Goal: Task Accomplishment & Management: Complete application form

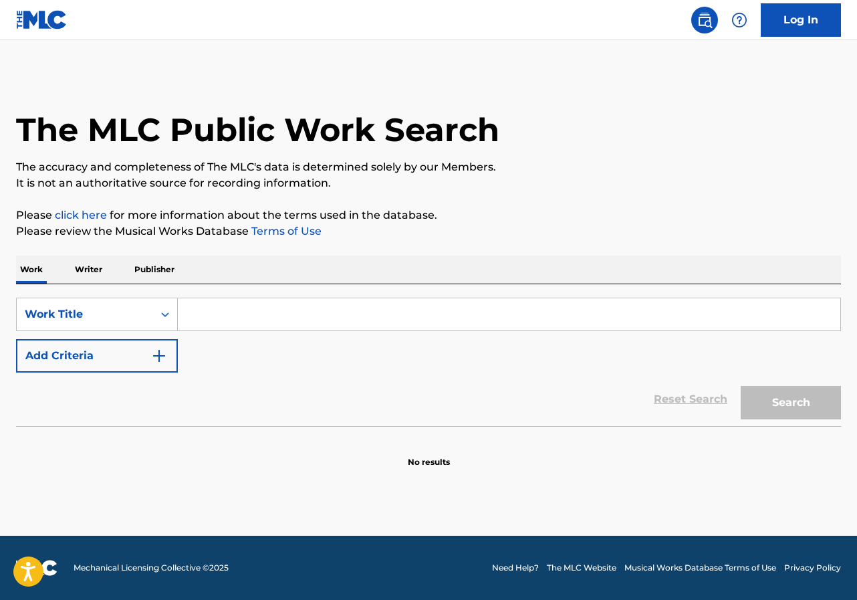
click at [211, 318] on input "Search Form" at bounding box center [509, 314] width 663 height 32
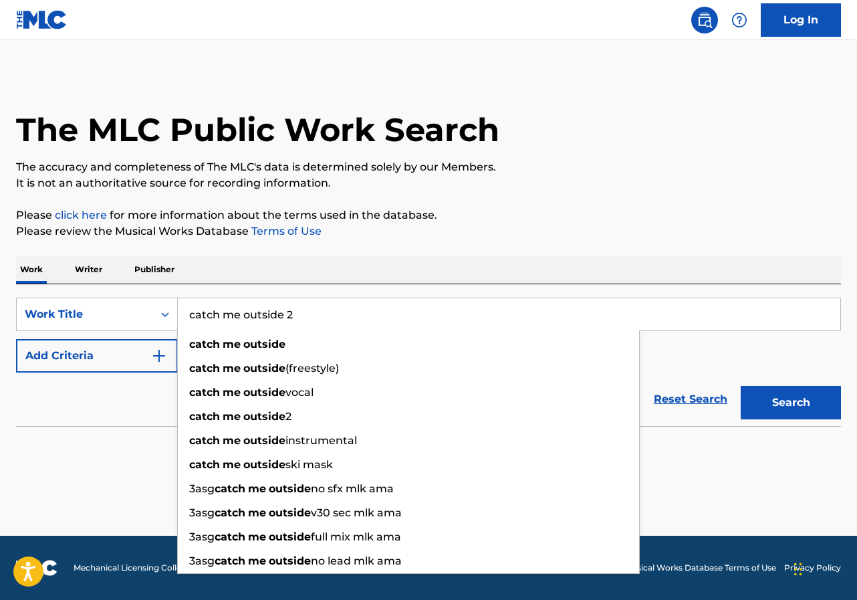
type input "catch me outside 2"
click at [741, 386] on button "Search" at bounding box center [791, 402] width 100 height 33
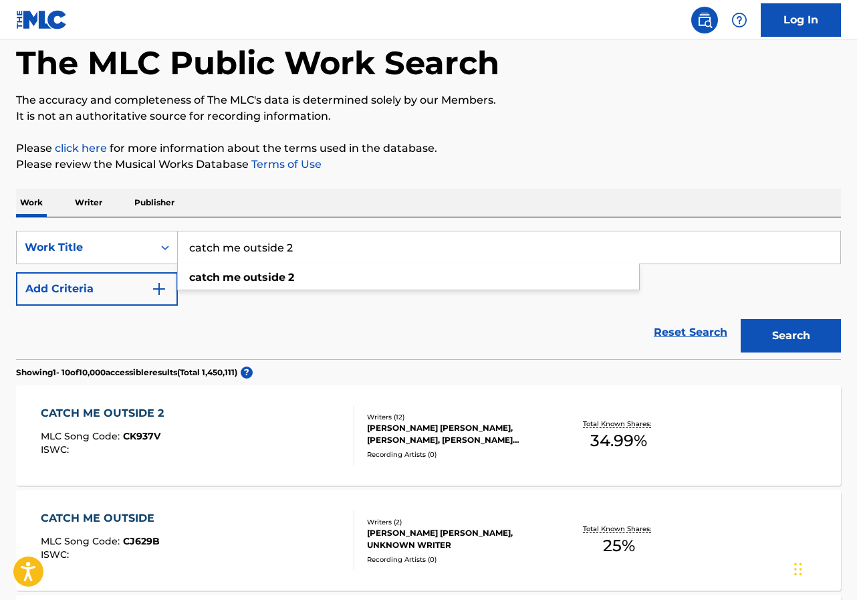
scroll to position [201, 0]
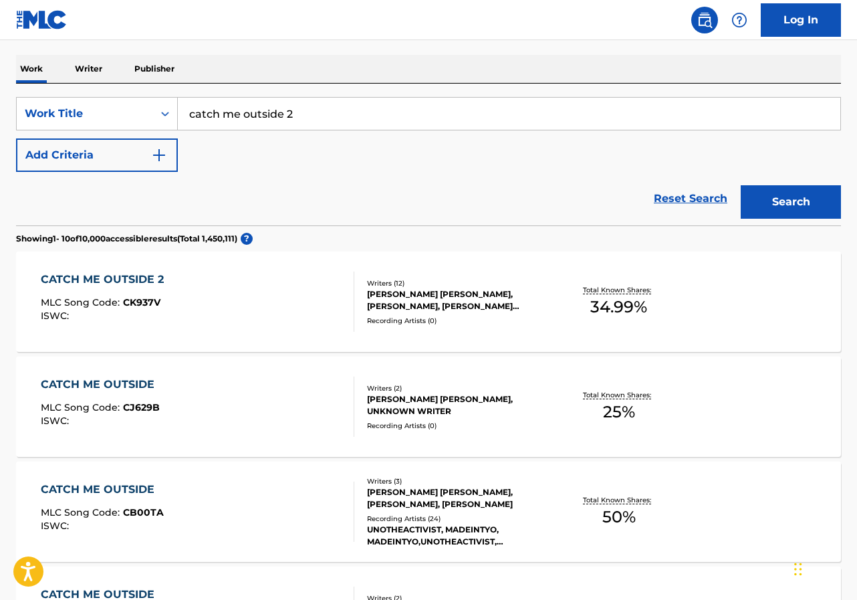
click at [249, 379] on div "CATCH ME OUTSIDE MLC Song Code : CJ629B ISWC :" at bounding box center [198, 407] width 314 height 60
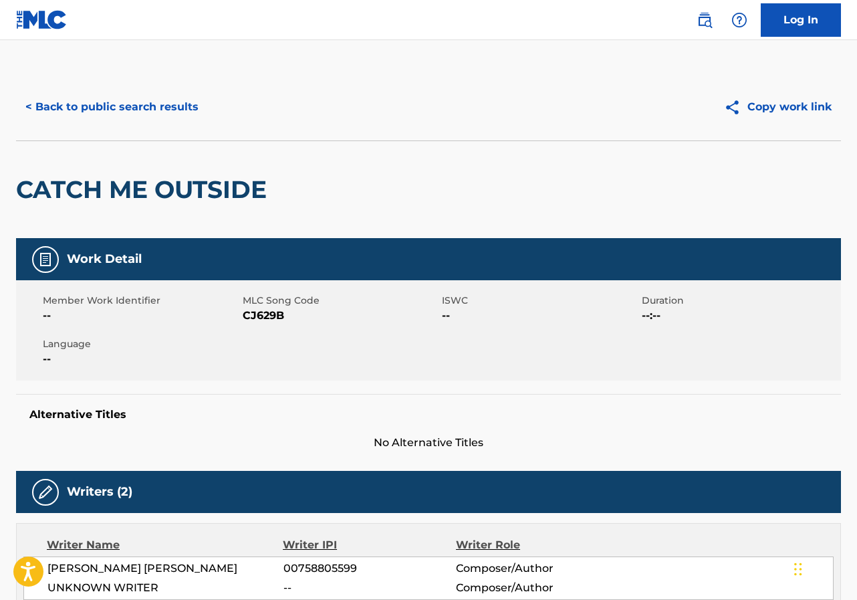
click at [149, 119] on button "< Back to public search results" at bounding box center [112, 106] width 192 height 33
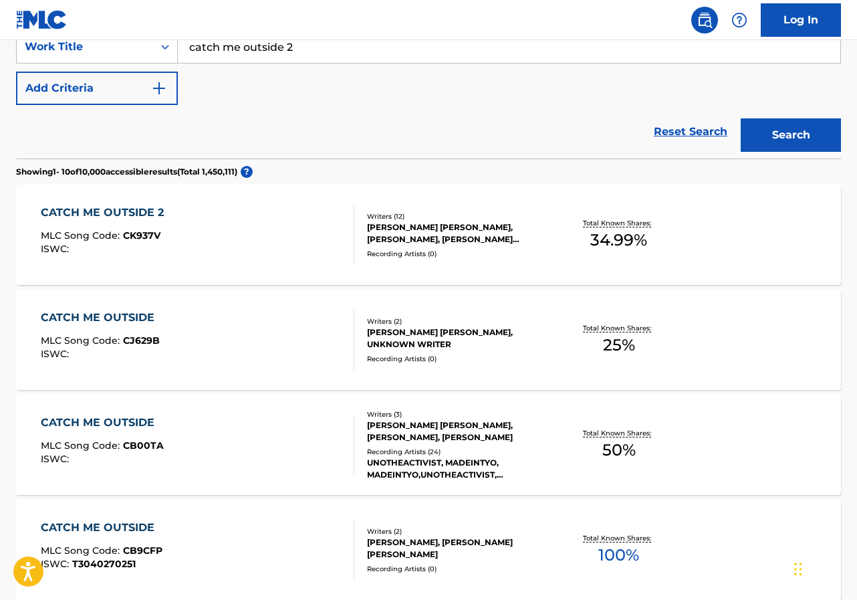
scroll to position [134, 0]
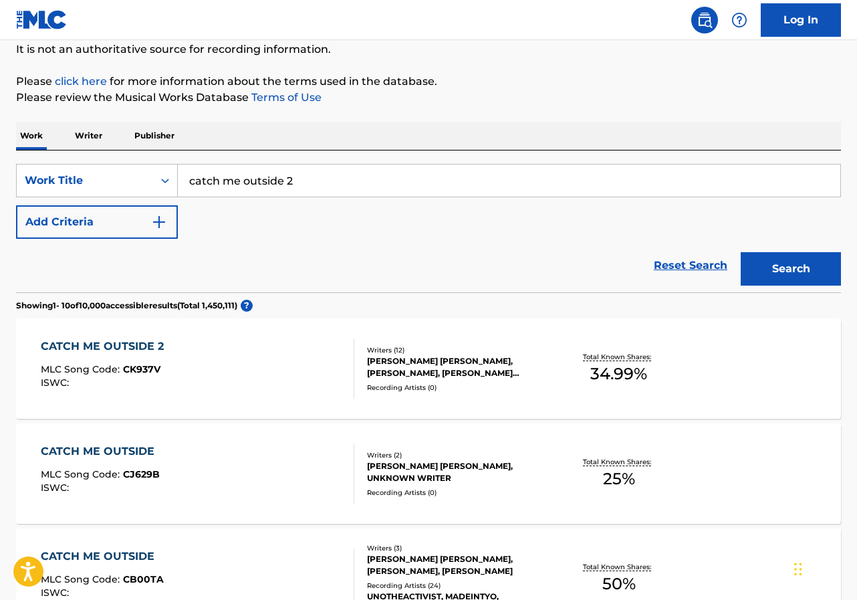
click at [233, 366] on div "CATCH ME OUTSIDE 2 MLC Song Code : CK937V ISWC :" at bounding box center [198, 368] width 314 height 60
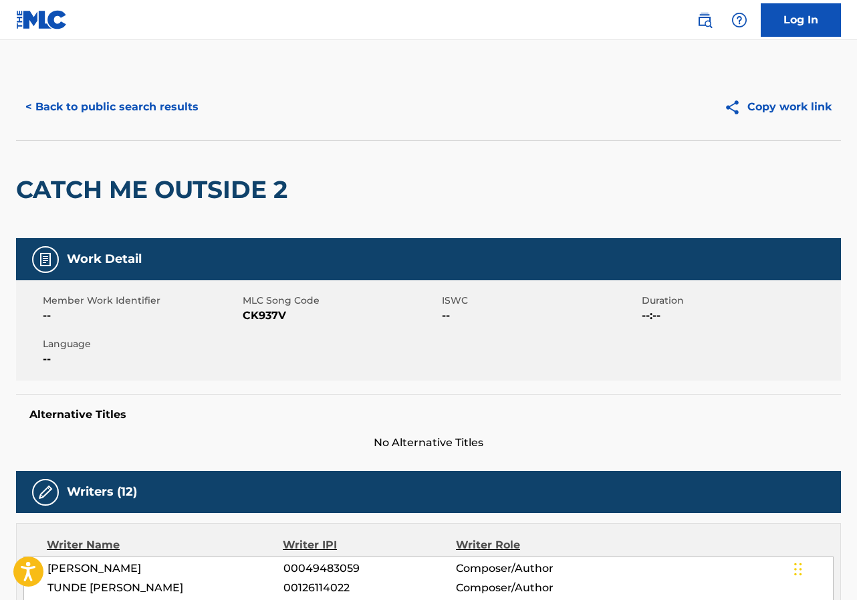
click at [274, 311] on span "CK937V" at bounding box center [341, 316] width 197 height 16
click at [277, 311] on span "CK937V" at bounding box center [341, 316] width 197 height 16
click at [270, 314] on span "CK937V" at bounding box center [341, 316] width 197 height 16
copy span "CK937V"
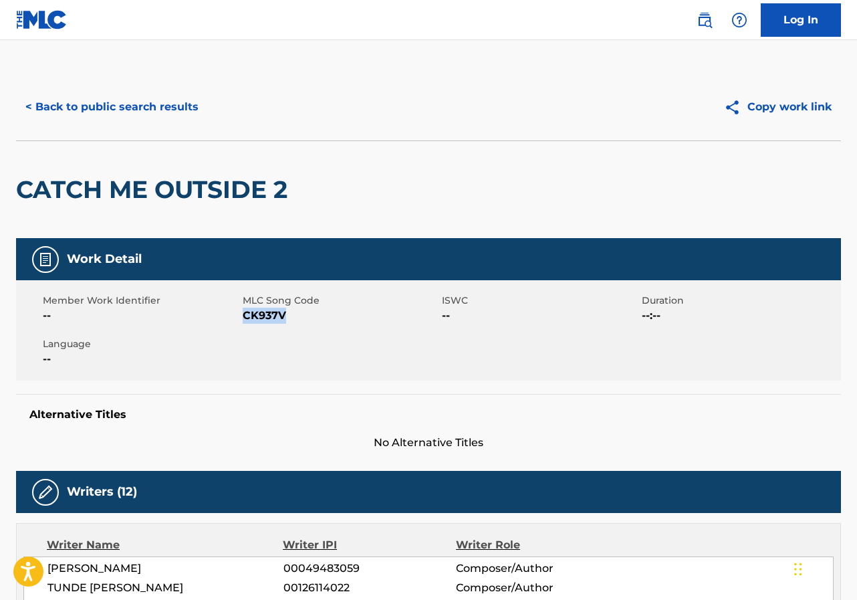
click at [768, 31] on link "Log In" at bounding box center [801, 19] width 80 height 33
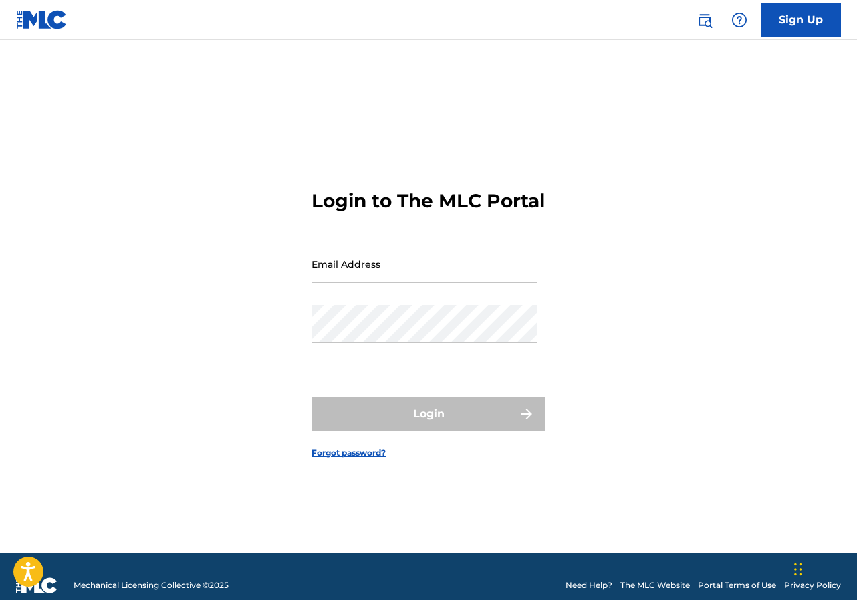
drag, startPoint x: 411, startPoint y: 285, endPoint x: 488, endPoint y: 276, distance: 77.4
click at [411, 283] on input "Email Address" at bounding box center [425, 264] width 226 height 38
click at [312, 245] on div at bounding box center [312, 245] width 0 height 0
type input "[EMAIL_ADDRESS][DOMAIN_NAME]"
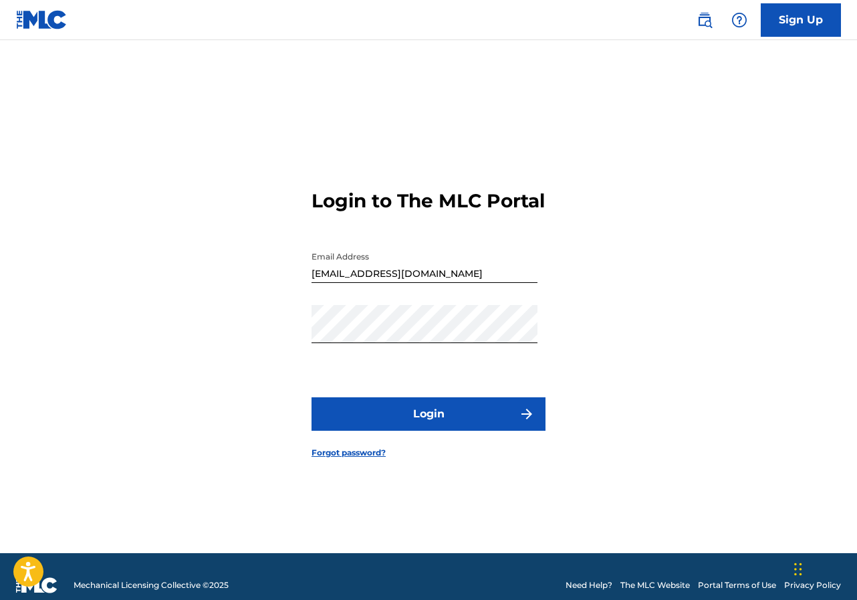
click at [475, 422] on button "Login" at bounding box center [429, 413] width 234 height 33
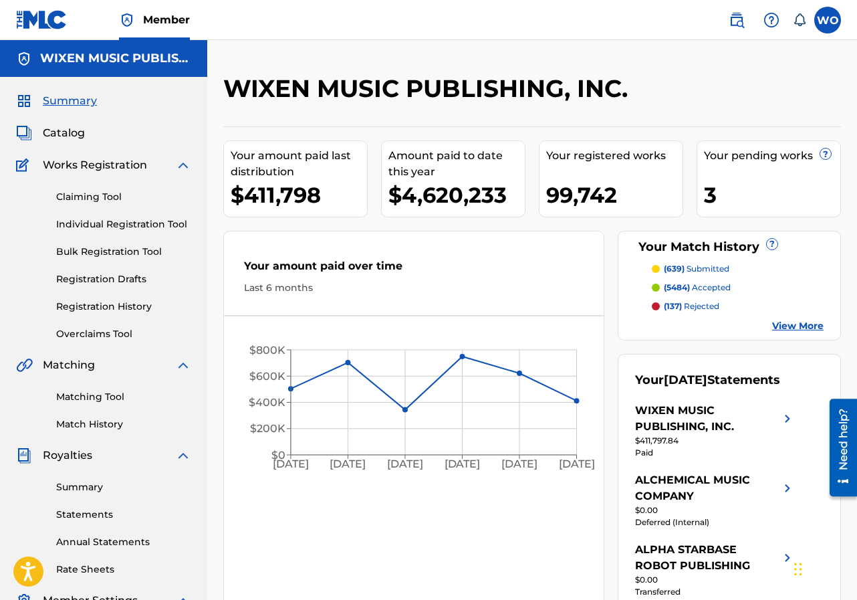
click at [99, 202] on link "Claiming Tool" at bounding box center [123, 197] width 135 height 14
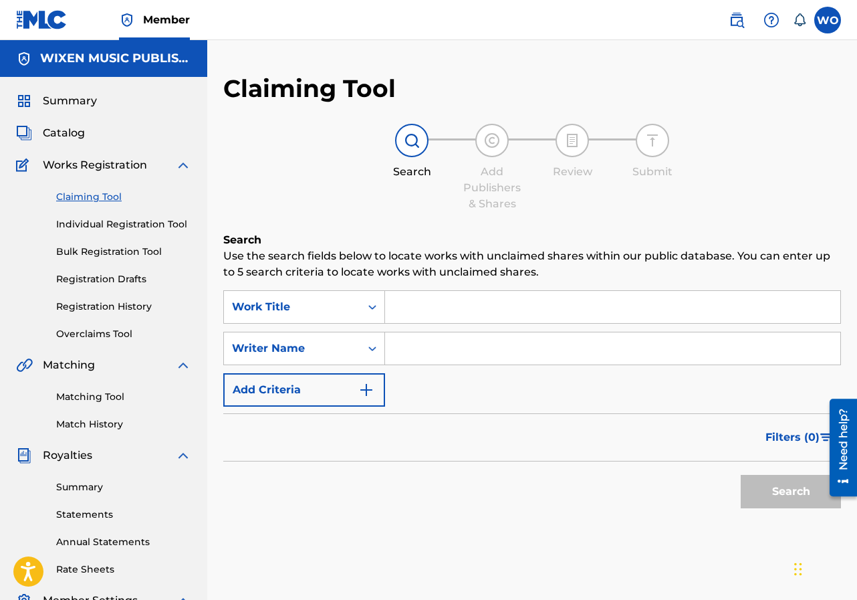
drag, startPoint x: 441, startPoint y: 338, endPoint x: 415, endPoint y: 308, distance: 39.8
click at [441, 336] on input "Search Form" at bounding box center [612, 348] width 455 height 32
click at [393, 290] on div "Search Use the search fields below to locate works with unclaimed shares within…" at bounding box center [532, 407] width 618 height 350
click at [395, 294] on input "Search Form" at bounding box center [612, 307] width 455 height 32
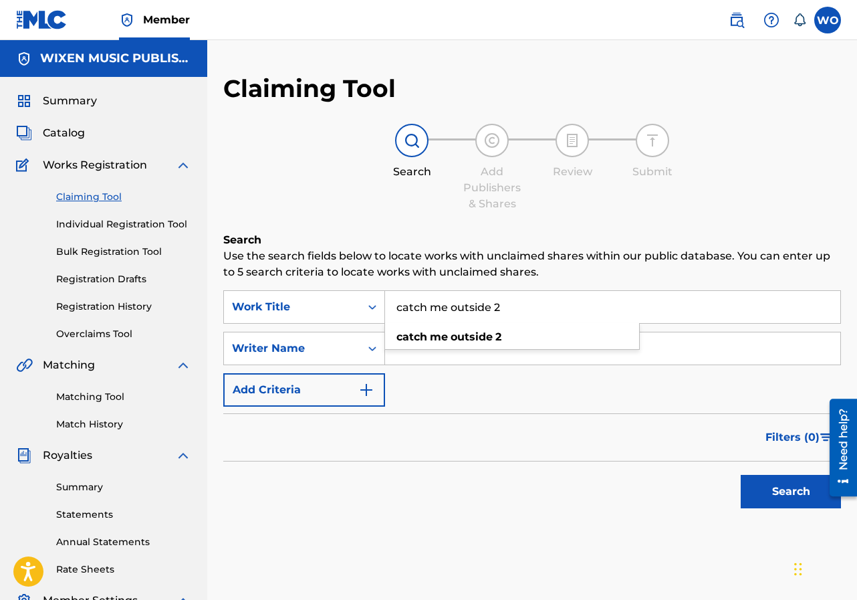
type input "catch me outside 2"
click at [706, 344] on input "Search Form" at bounding box center [612, 348] width 455 height 32
type input "elliott"
click at [741, 475] on button "Search" at bounding box center [791, 491] width 100 height 33
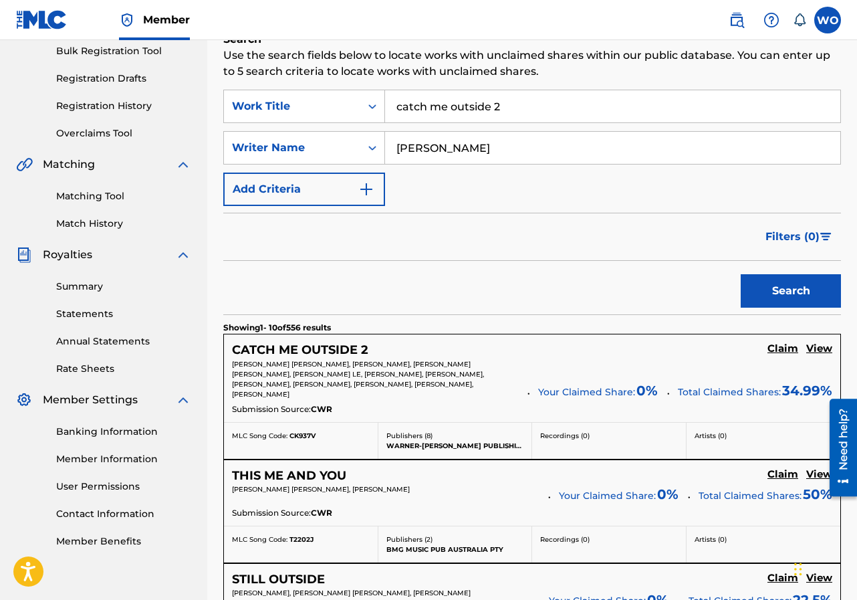
scroll to position [334, 0]
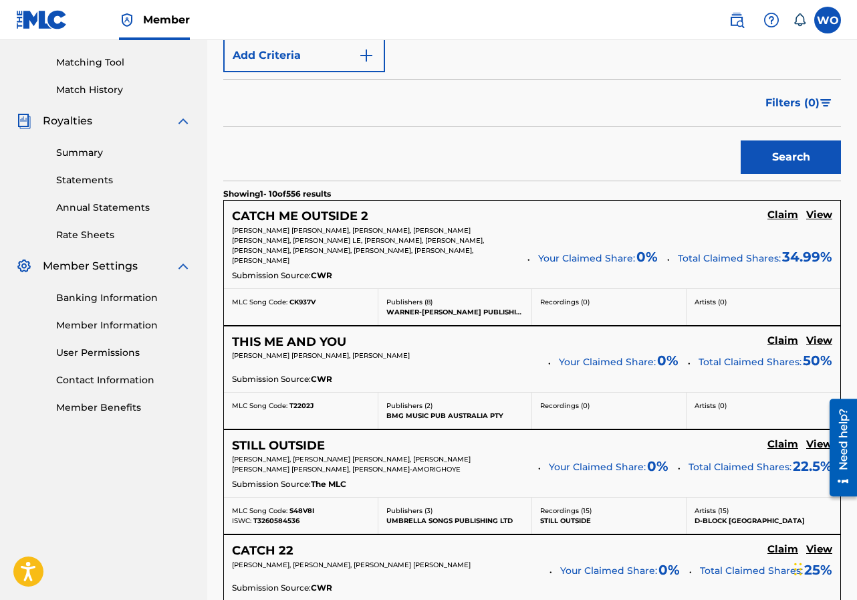
click at [346, 219] on h5 "CATCH ME OUTSIDE 2" at bounding box center [300, 216] width 136 height 15
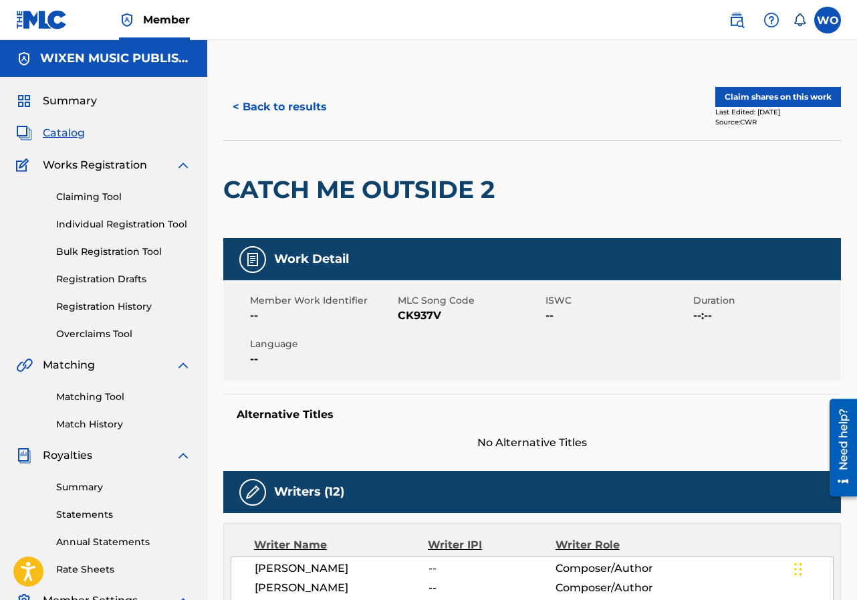
click at [756, 100] on button "Claim shares on this work" at bounding box center [779, 97] width 126 height 20
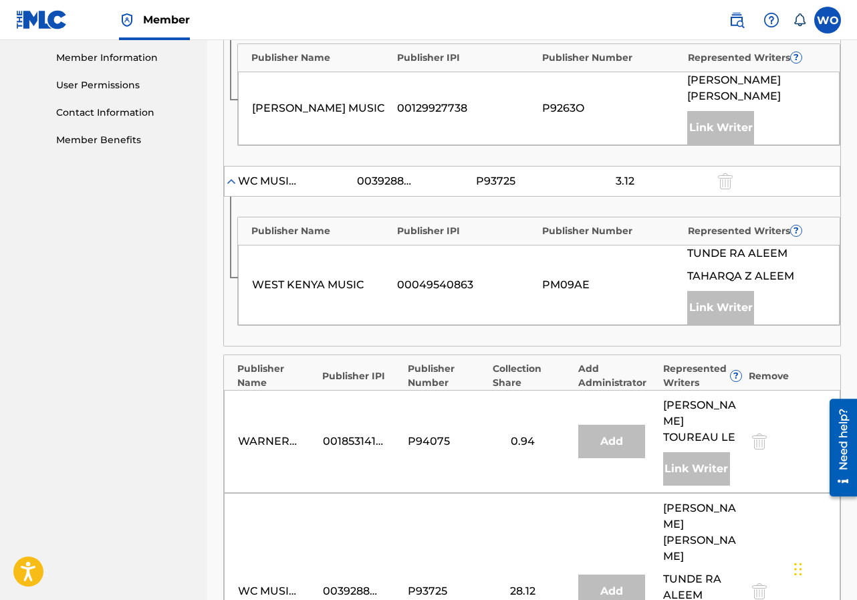
scroll to position [936, 0]
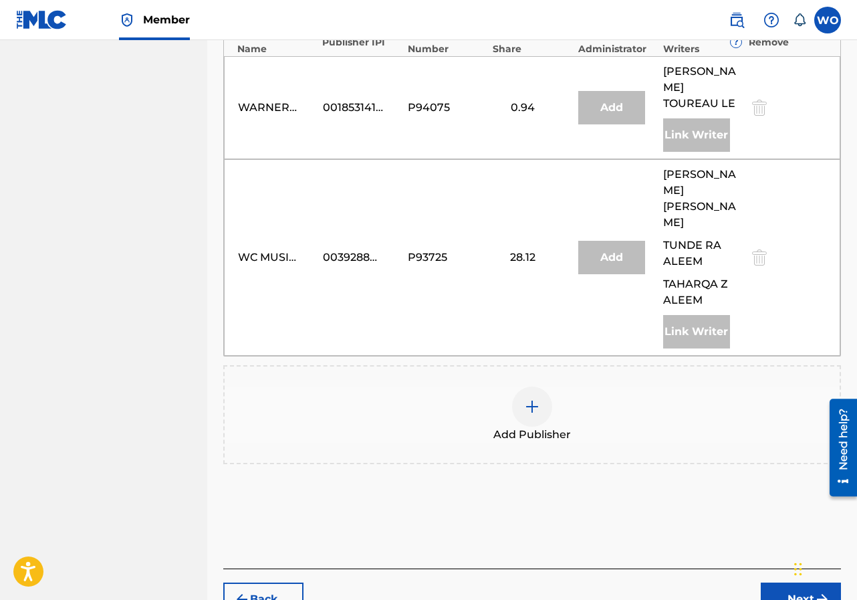
click at [532, 399] on img at bounding box center [532, 407] width 16 height 16
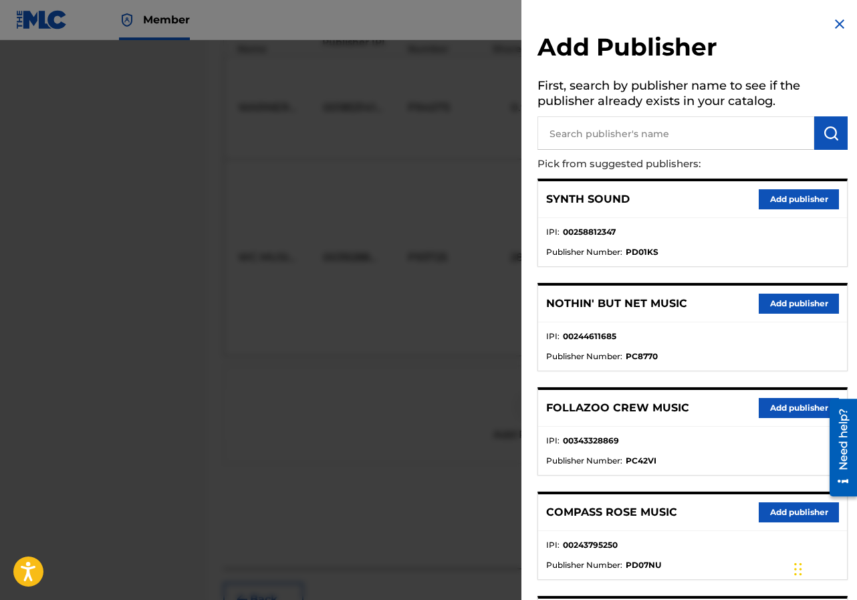
click at [573, 138] on input "text" at bounding box center [676, 132] width 277 height 33
type input "mass confusion productions"
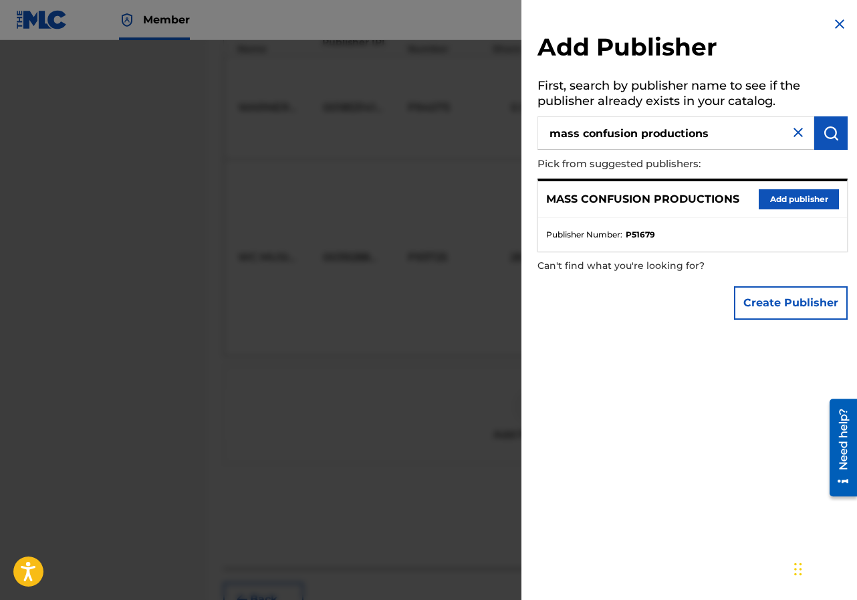
click at [768, 201] on button "Add publisher" at bounding box center [799, 199] width 80 height 20
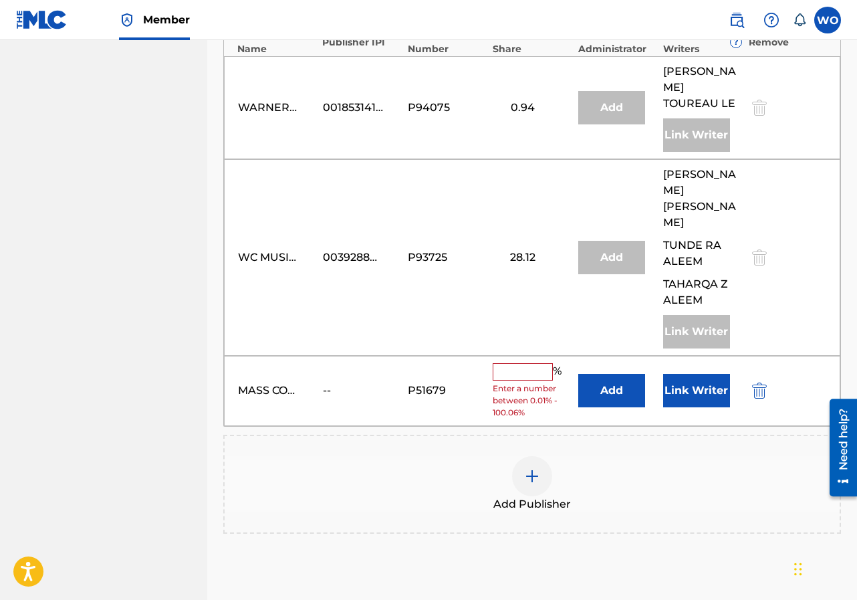
click at [510, 363] on input "text" at bounding box center [523, 371] width 60 height 17
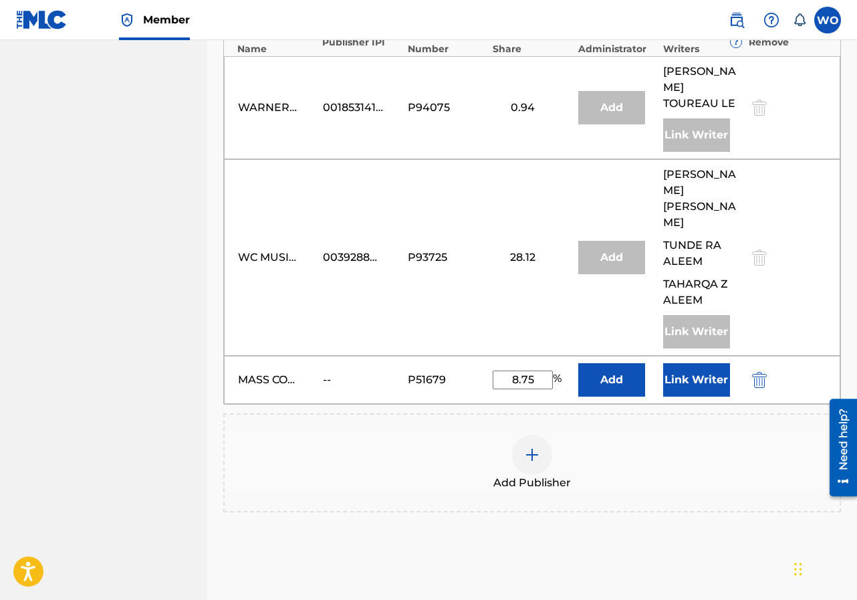
type input "8.75"
click at [615, 363] on button "Add" at bounding box center [611, 379] width 67 height 33
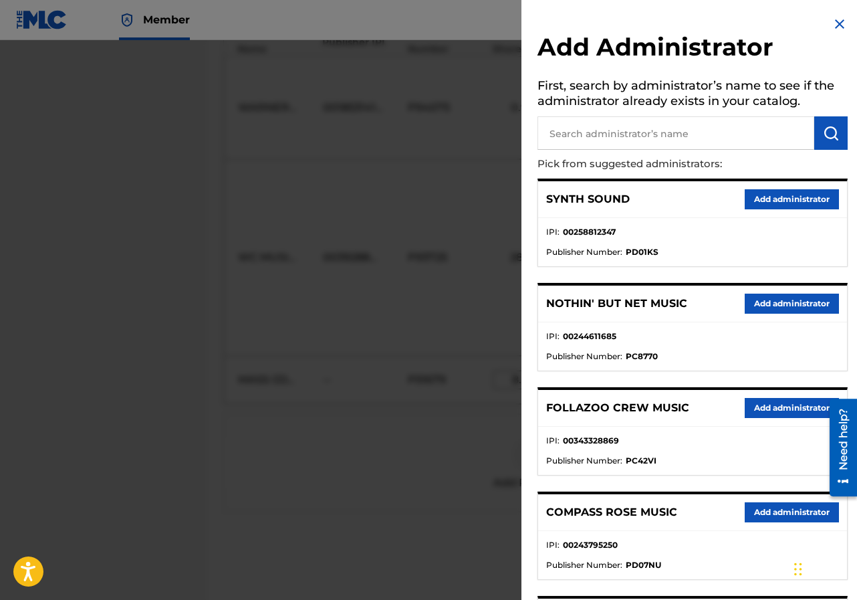
click at [591, 140] on input "text" at bounding box center [676, 132] width 277 height 33
type input "ruminating music"
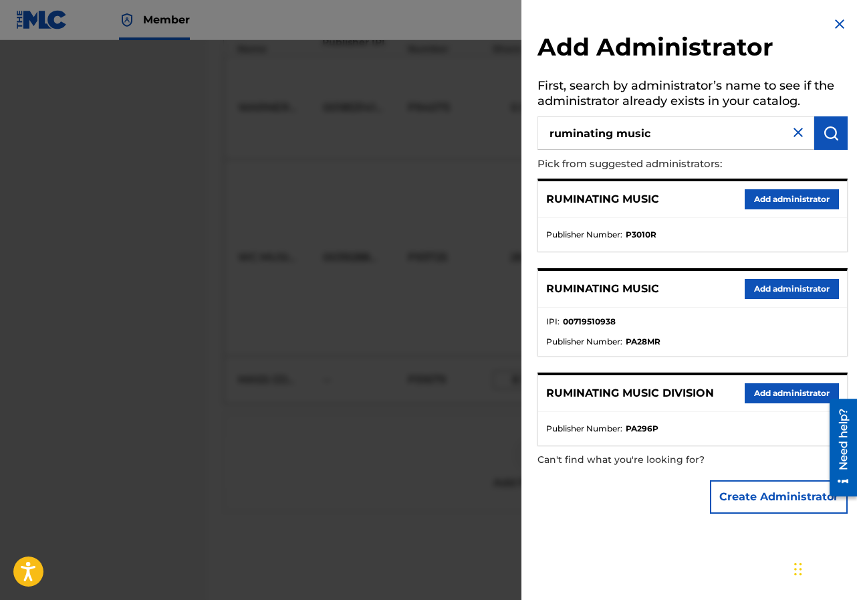
click at [770, 286] on button "Add administrator" at bounding box center [792, 289] width 94 height 20
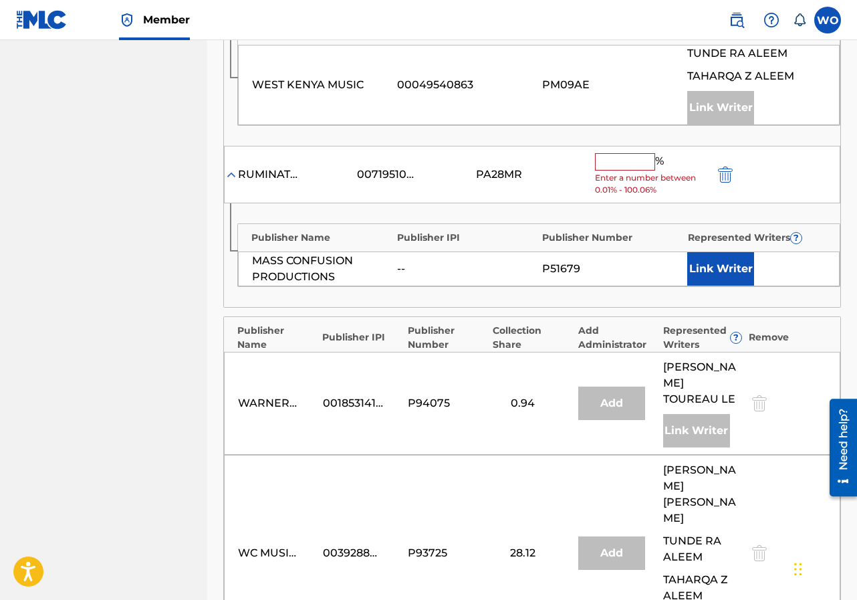
scroll to position [735, 0]
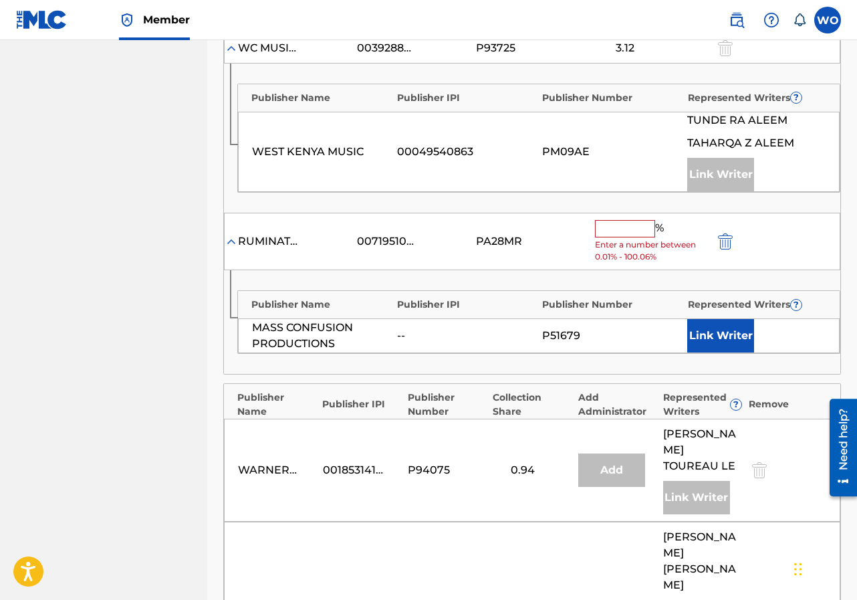
click at [600, 220] on input "text" at bounding box center [625, 228] width 60 height 17
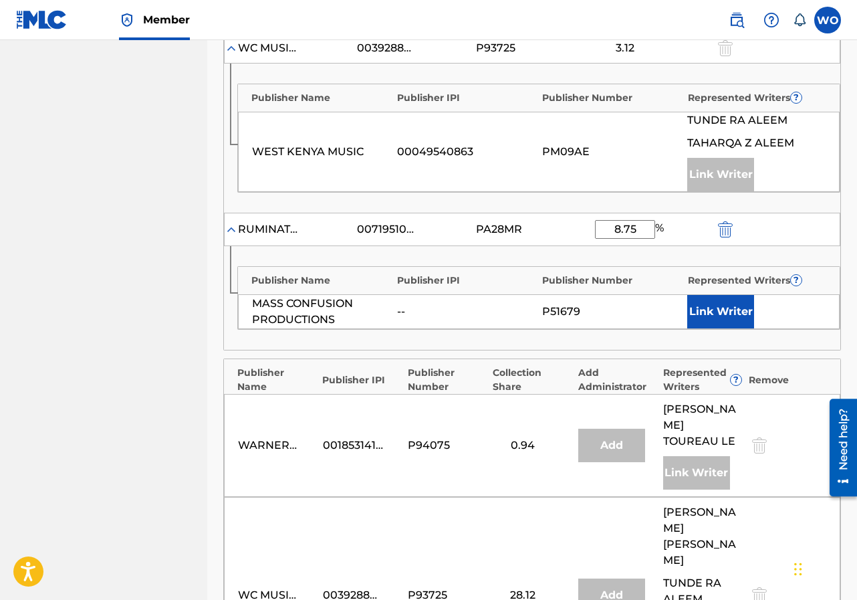
type input "8.75"
click at [724, 295] on button "Link Writer" at bounding box center [720, 311] width 67 height 33
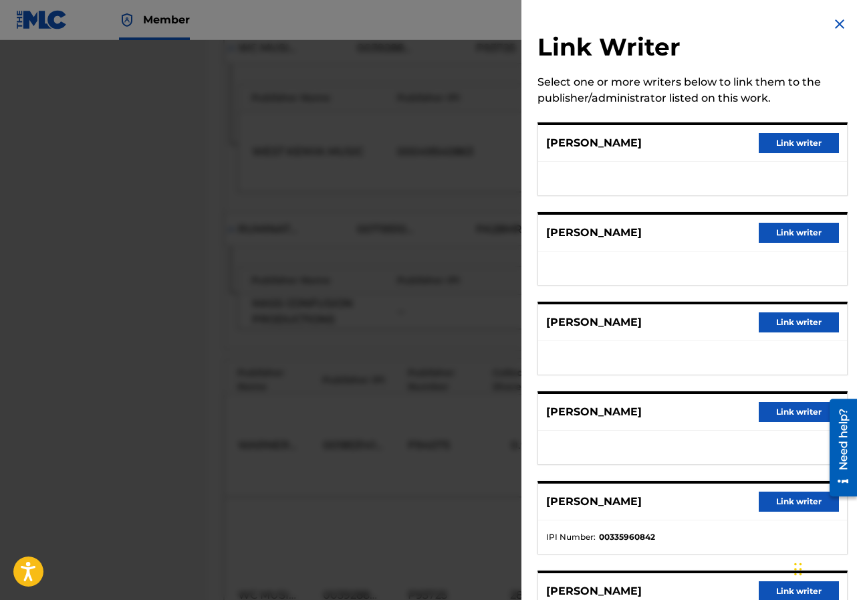
scroll to position [268, 0]
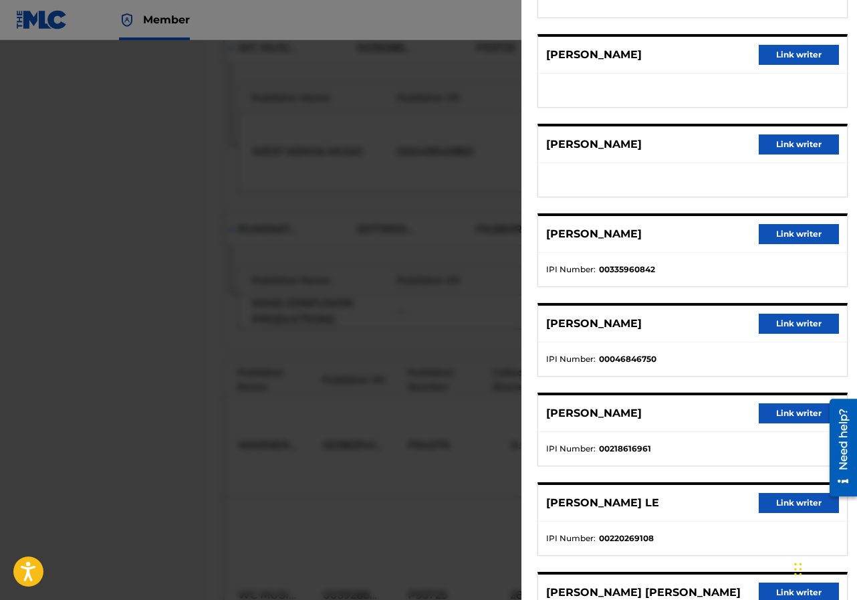
drag, startPoint x: 774, startPoint y: 235, endPoint x: 727, endPoint y: 236, distance: 47.5
click at [774, 235] on button "Link writer" at bounding box center [799, 234] width 80 height 20
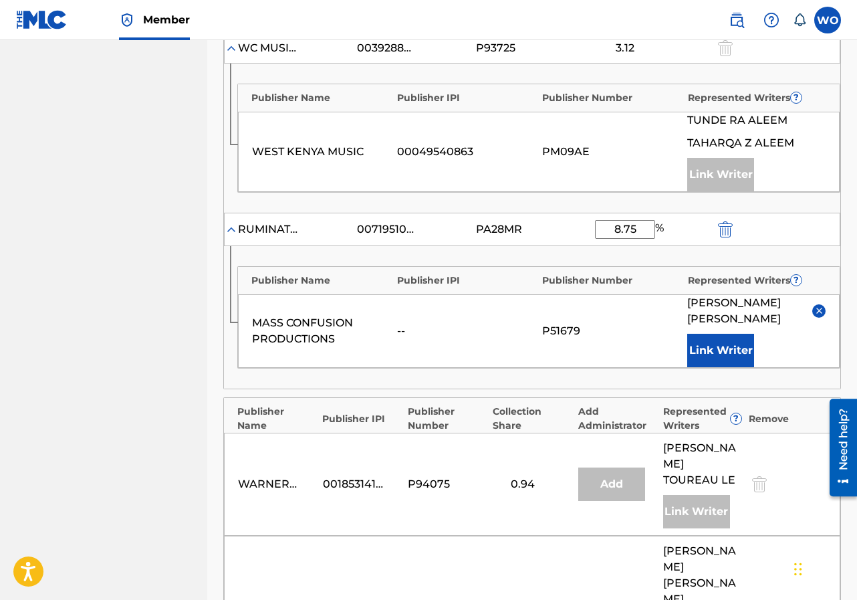
click at [113, 373] on nav "WIXEN MUSIC PUBLISHING, INC. Summary Catalog Works Registration Claiming Tool I…" at bounding box center [103, 148] width 207 height 1687
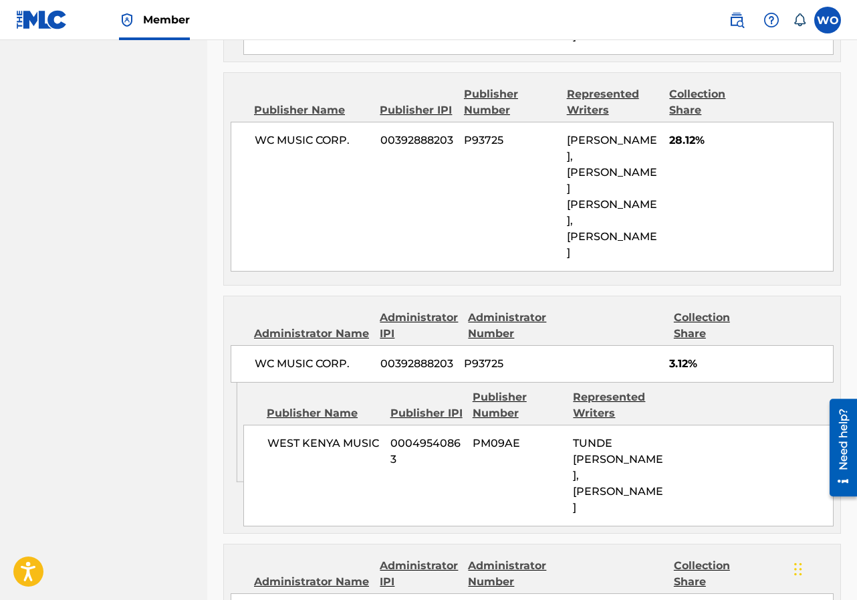
scroll to position [1484, 0]
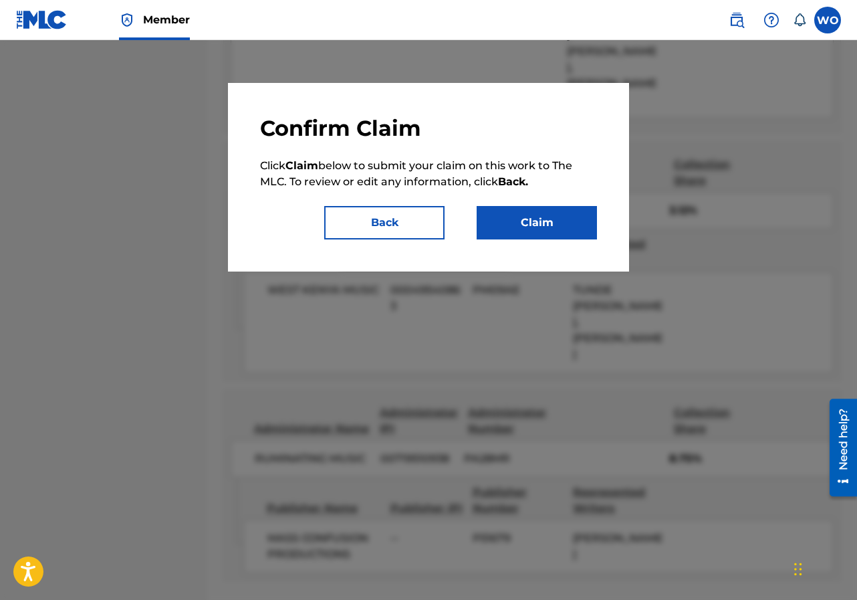
click at [510, 215] on button "Claim" at bounding box center [537, 222] width 120 height 33
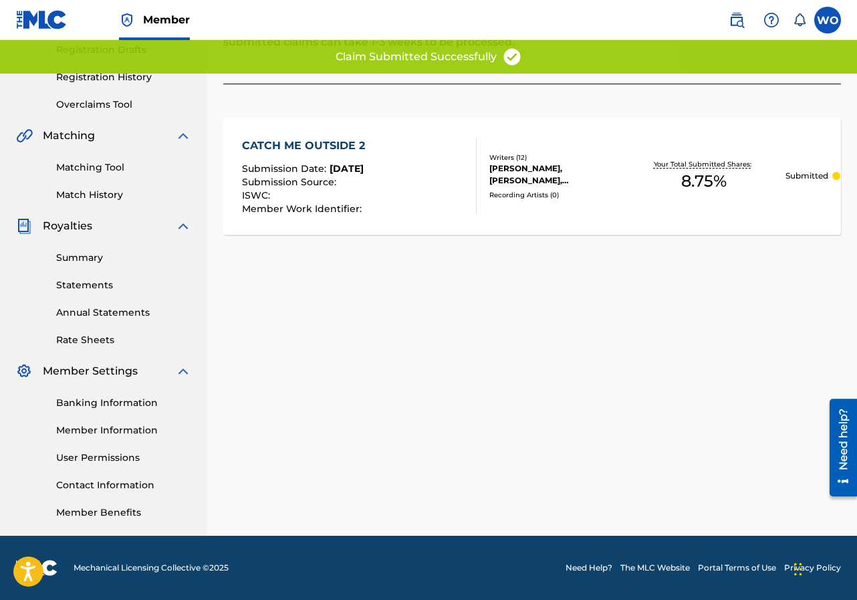
scroll to position [0, 0]
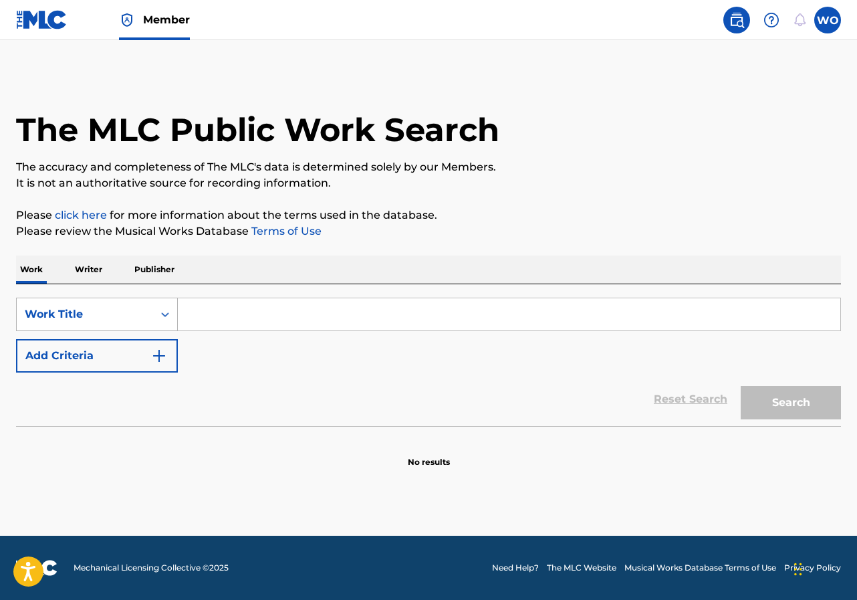
click at [175, 316] on div "Search Form" at bounding box center [165, 314] width 24 height 24
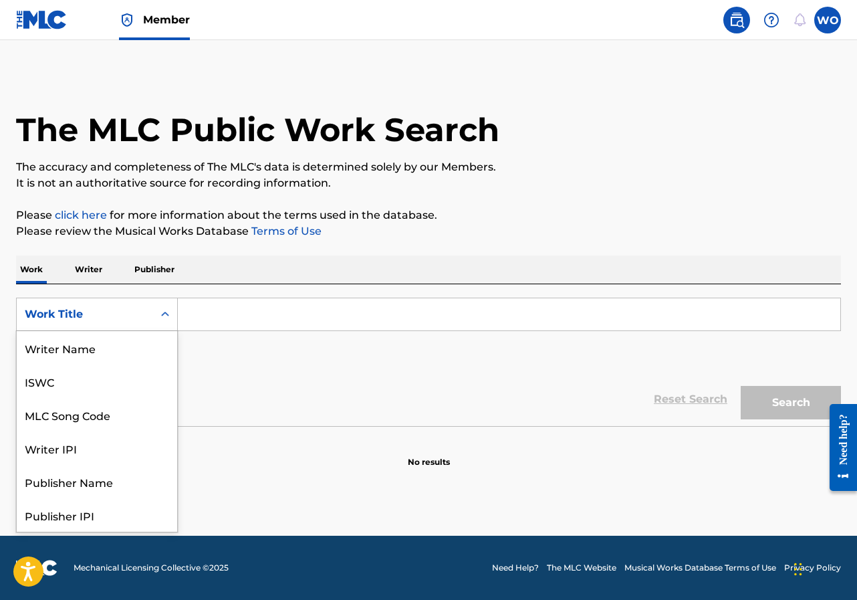
scroll to position [67, 0]
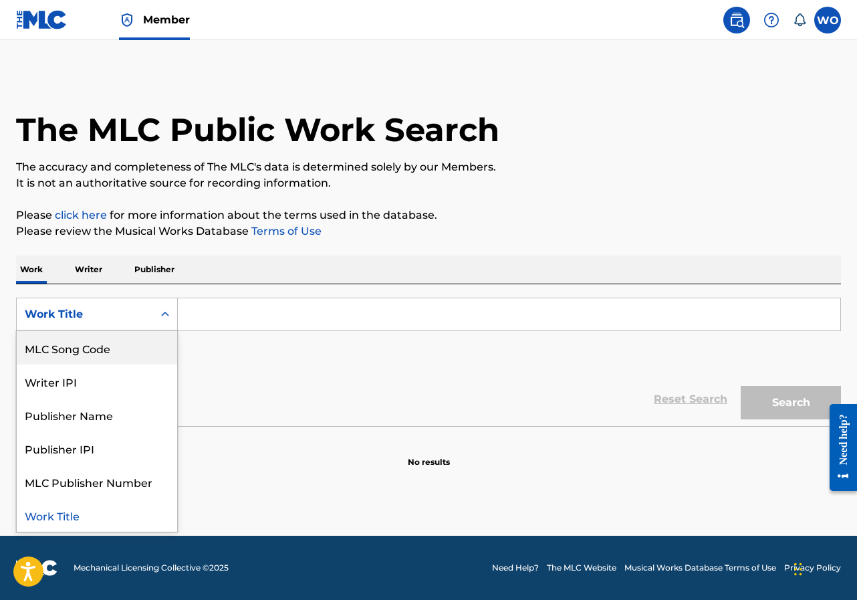
click at [118, 357] on div "MLC Song Code" at bounding box center [97, 347] width 161 height 33
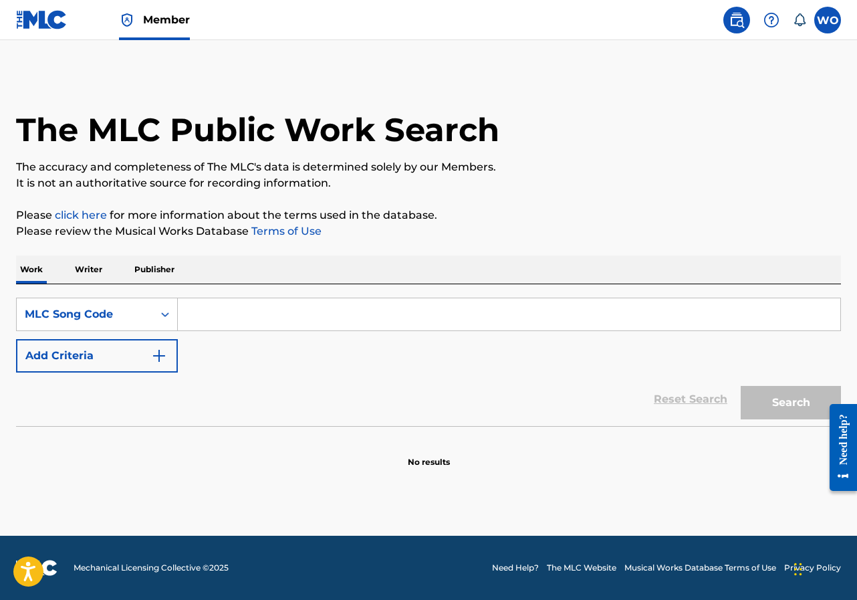
drag, startPoint x: 186, startPoint y: 314, endPoint x: 202, endPoint y: 311, distance: 16.3
click at [186, 314] on input "Search Form" at bounding box center [509, 314] width 663 height 32
paste input "CK937V"
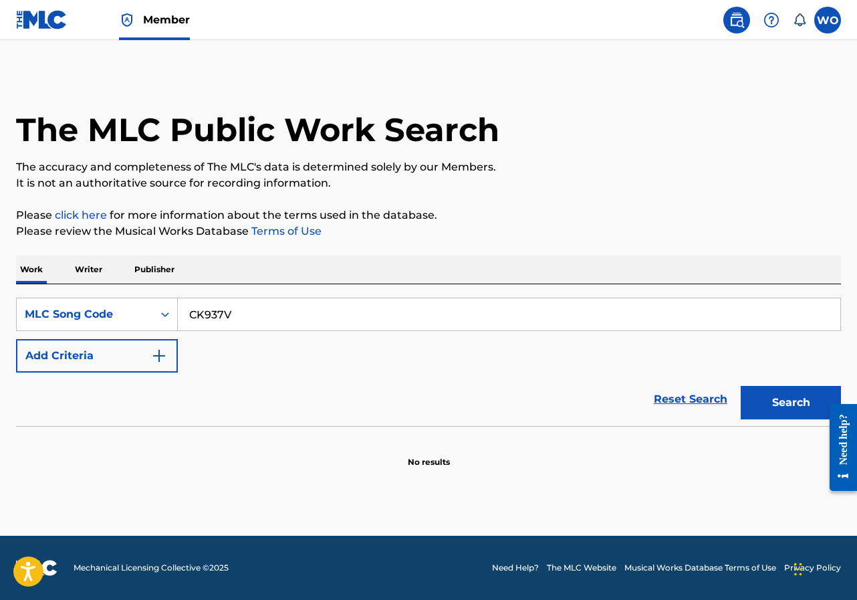
type input "CK937V"
click at [809, 410] on button "Search" at bounding box center [791, 402] width 100 height 33
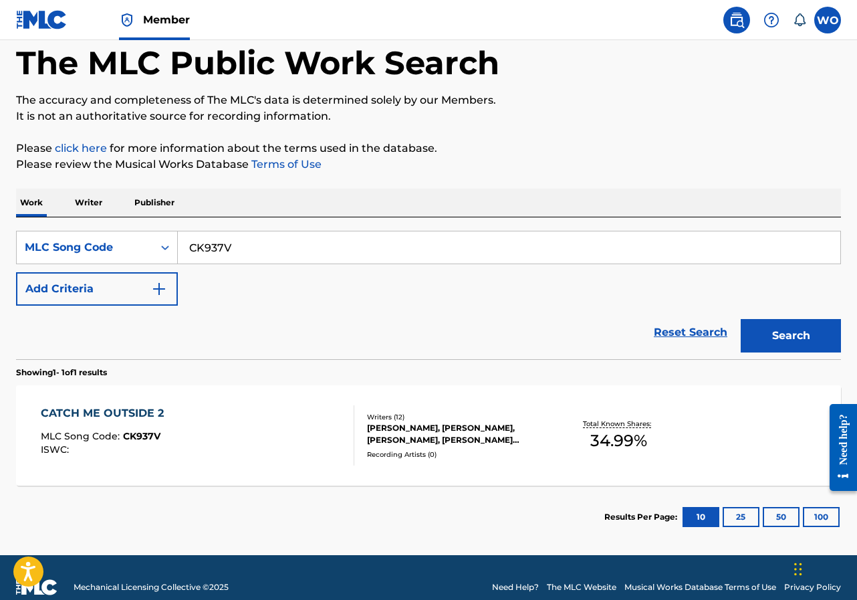
click at [225, 411] on div "CATCH ME OUTSIDE 2 MLC Song Code : CK937V ISWC :" at bounding box center [198, 435] width 314 height 60
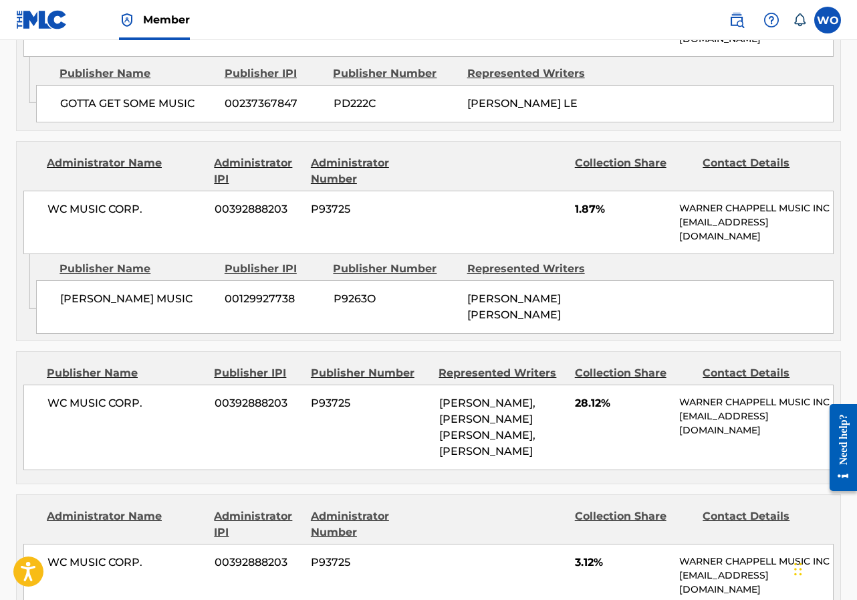
scroll to position [589, 0]
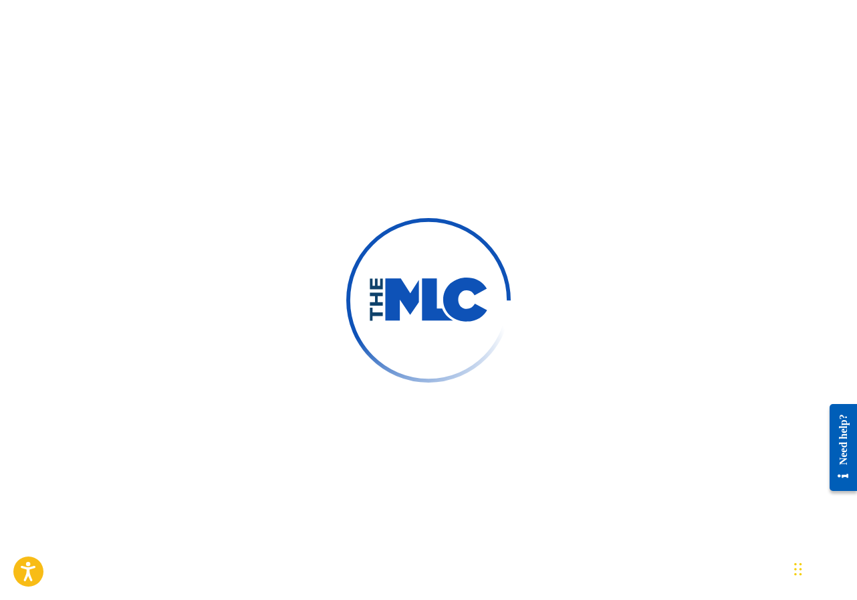
drag, startPoint x: 560, startPoint y: 304, endPoint x: 472, endPoint y: 147, distance: 179.9
click at [560, 304] on div at bounding box center [428, 300] width 857 height 600
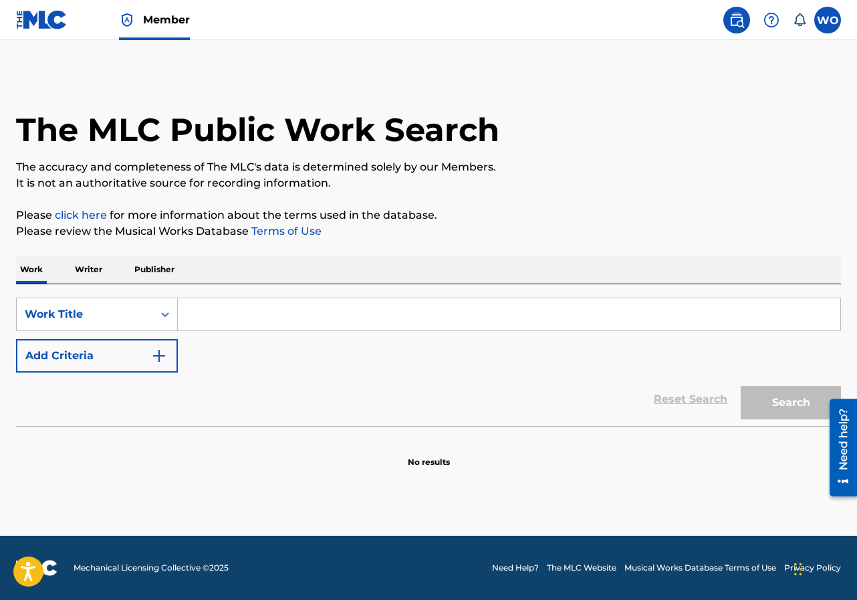
click at [223, 329] on input "Search Form" at bounding box center [509, 314] width 663 height 32
click at [217, 299] on input "Search Form" at bounding box center [509, 314] width 663 height 32
type input "f"
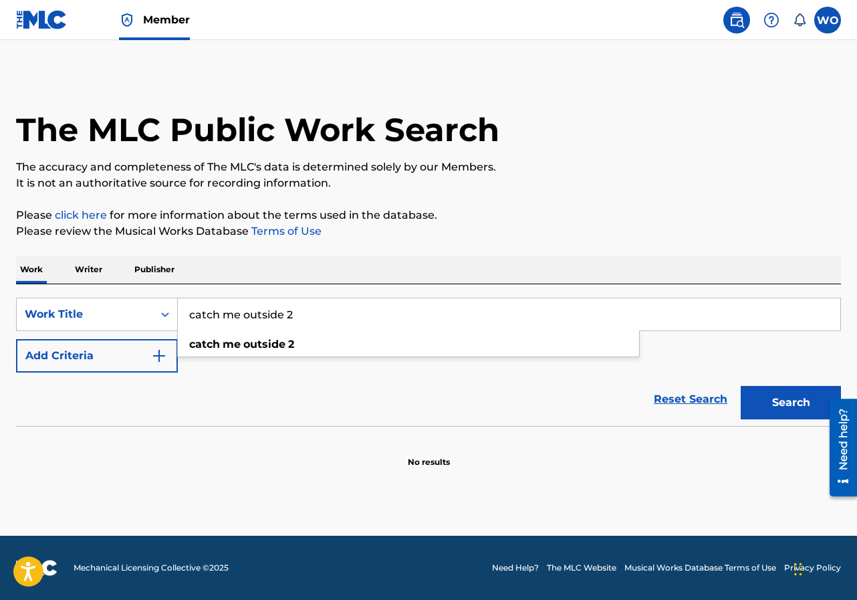
type input "catch me outside 2"
click at [115, 361] on button "Add Criteria" at bounding box center [97, 355] width 162 height 33
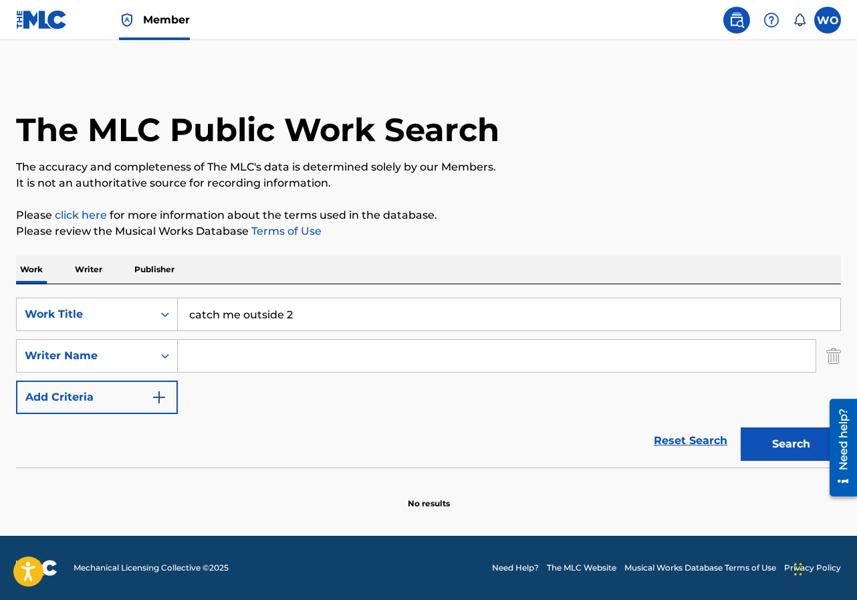
click at [199, 346] on input "Search Form" at bounding box center [497, 356] width 638 height 32
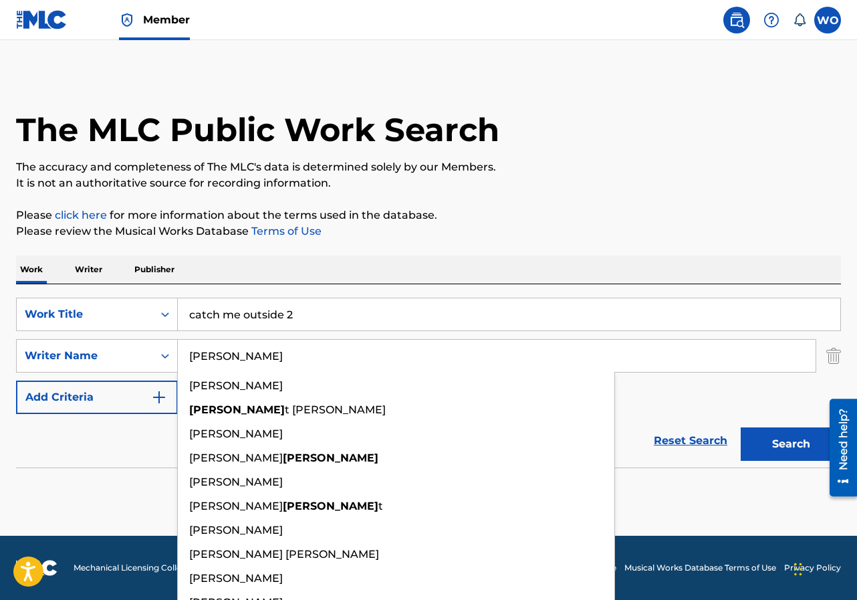
type input "elliott"
click at [741, 427] on button "Search" at bounding box center [791, 443] width 100 height 33
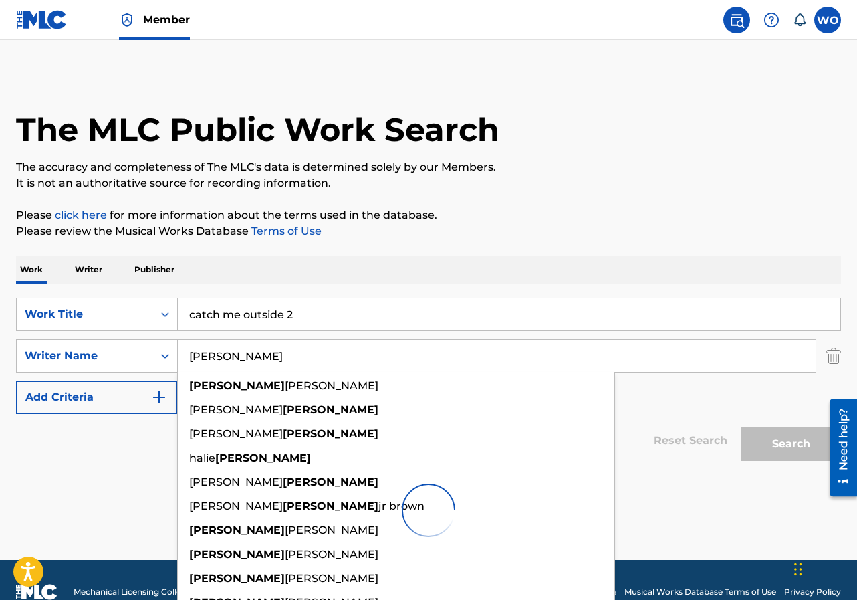
click at [649, 361] on input "elliott" at bounding box center [497, 356] width 638 height 32
click at [652, 404] on div "SearchWithCriteria68fa7787-8d60-468c-bd6c-a4b734a904d8 Work Title catch me outs…" at bounding box center [428, 356] width 825 height 116
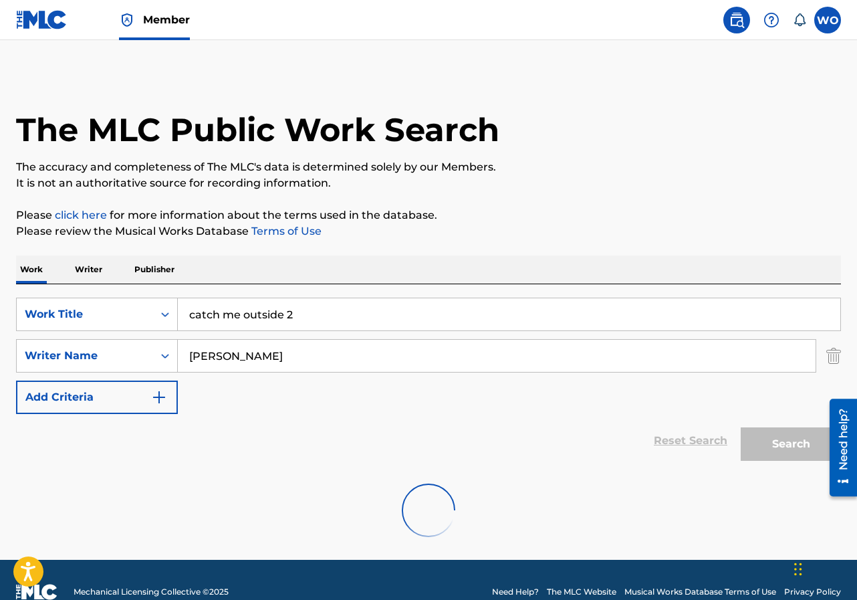
click at [461, 421] on div "Reset Search Search" at bounding box center [428, 441] width 825 height 54
click at [297, 373] on div "SearchWithCriteria68fa7787-8d60-468c-bd6c-a4b734a904d8 Work Title catch me outs…" at bounding box center [428, 356] width 825 height 116
click at [292, 354] on input "elliott" at bounding box center [497, 356] width 638 height 32
click at [389, 411] on div "SearchWithCriteria68fa7787-8d60-468c-bd6c-a4b734a904d8 Work Title catch me outs…" at bounding box center [428, 356] width 825 height 116
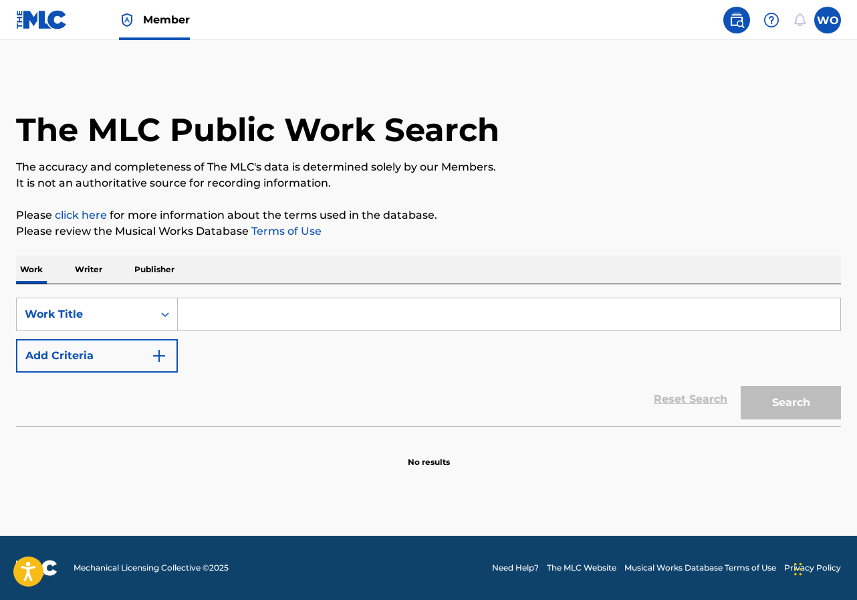
click at [274, 302] on input "Search Form" at bounding box center [509, 314] width 663 height 32
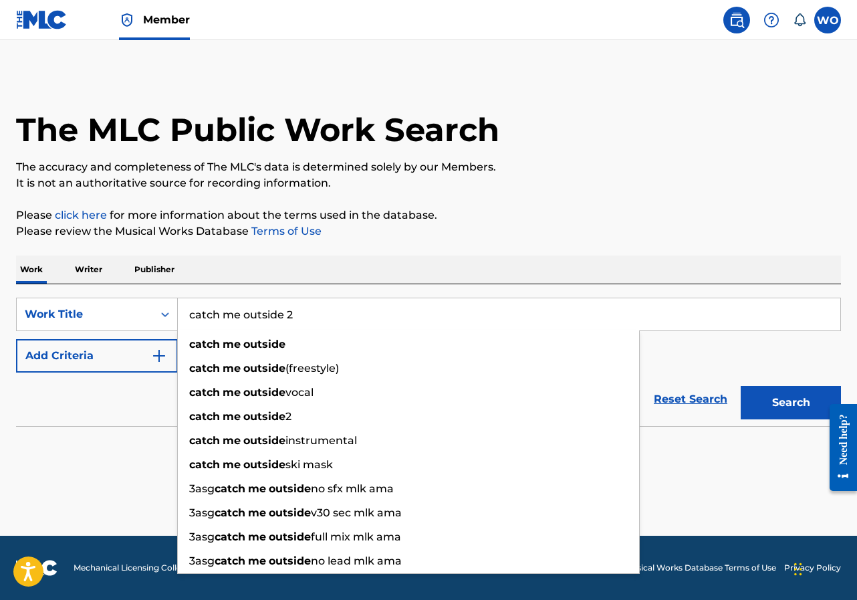
type input "catch me outside 2"
click at [741, 386] on button "Search" at bounding box center [791, 402] width 100 height 33
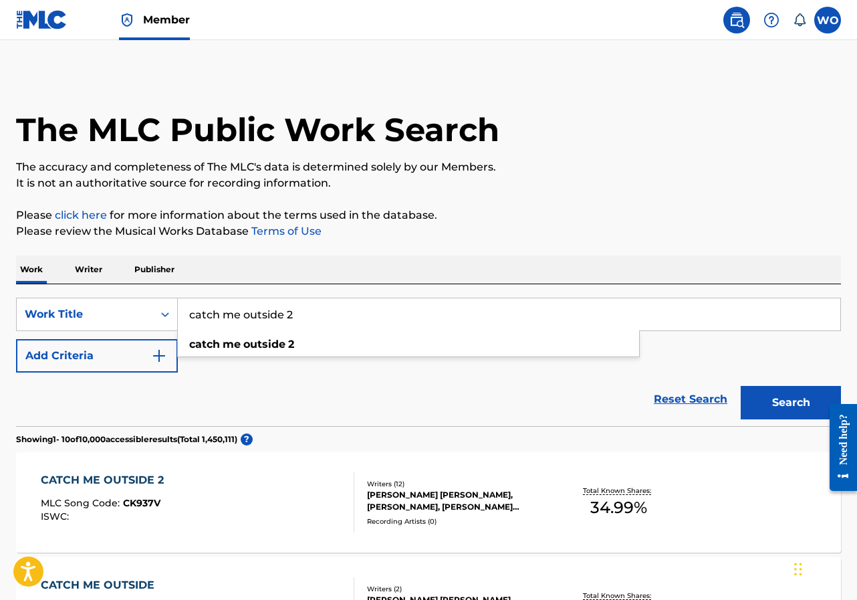
click at [213, 482] on div "CATCH ME OUTSIDE 2 MLC Song Code : CK937V ISWC :" at bounding box center [198, 502] width 314 height 60
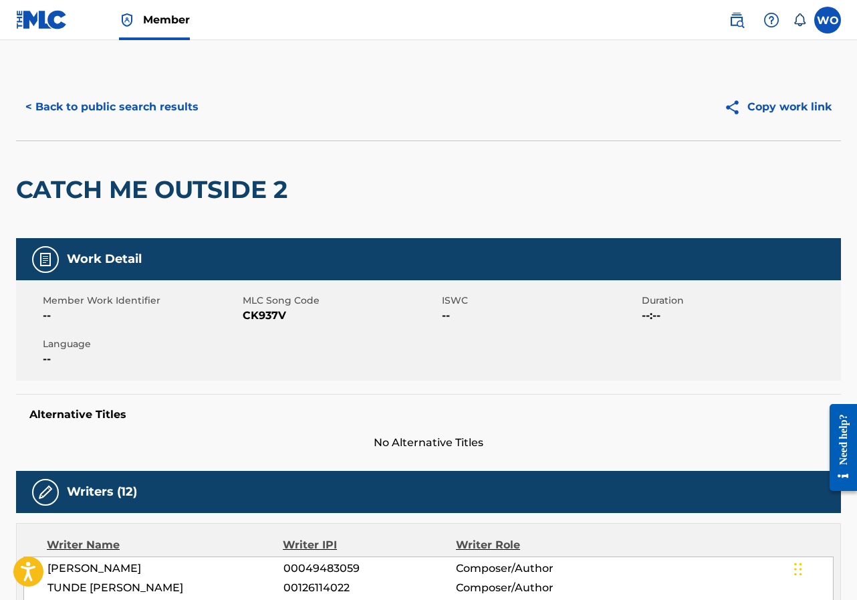
scroll to position [134, 0]
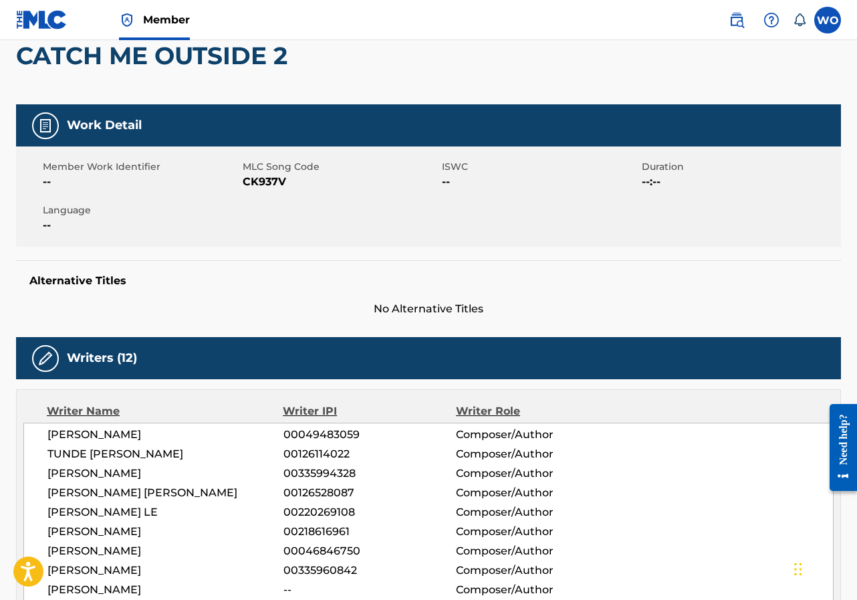
click at [257, 190] on div "Member Work Identifier -- MLC Song Code CK937V ISWC -- Duration --:-- Language …" at bounding box center [428, 196] width 825 height 100
click at [257, 185] on span "CK937V" at bounding box center [341, 182] width 197 height 16
copy span "CK937V"
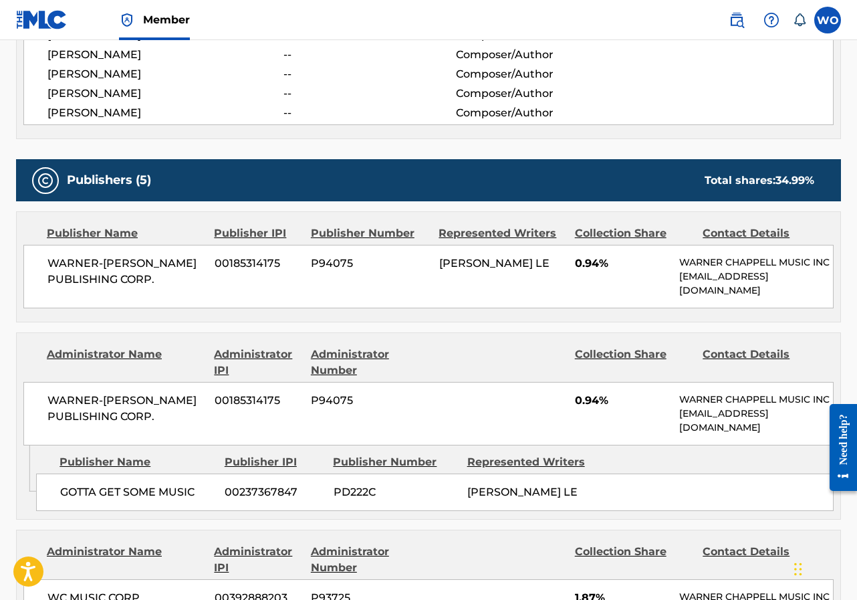
scroll to position [268, 0]
